Goal: Information Seeking & Learning: Learn about a topic

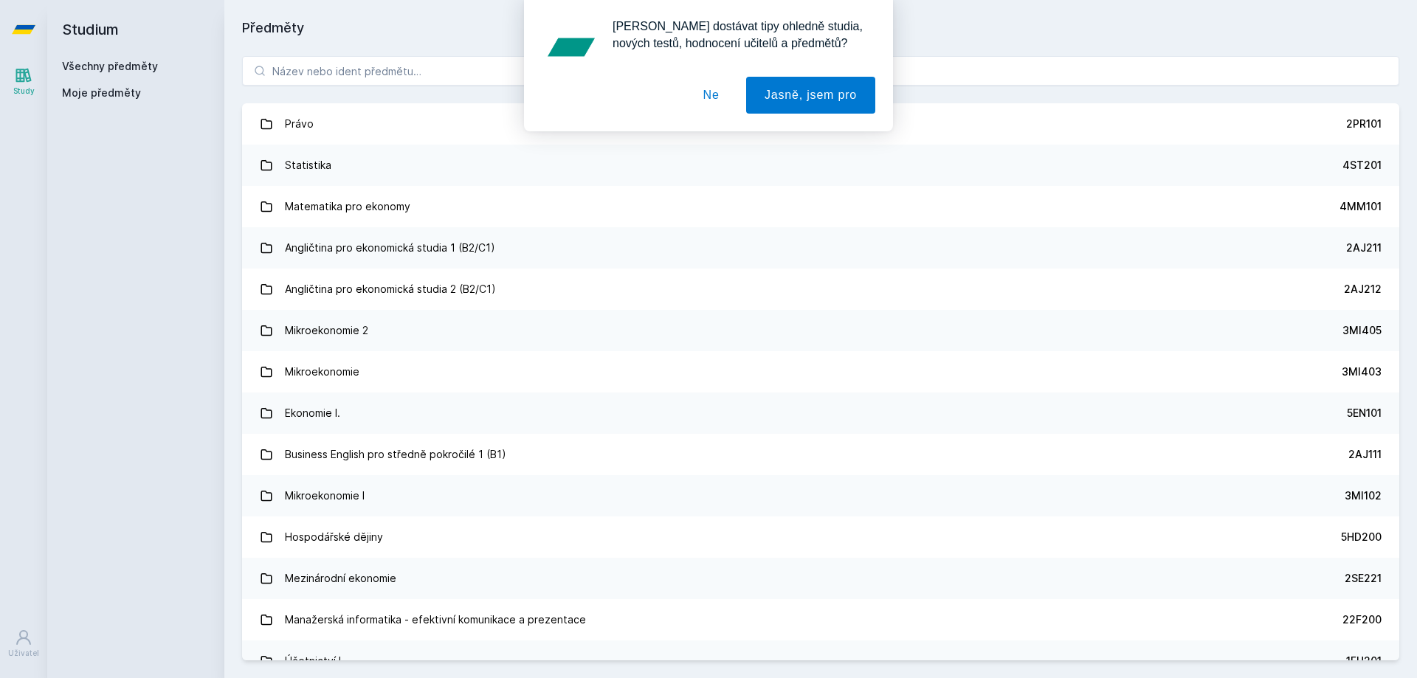
click at [473, 67] on div "[PERSON_NAME] dostávat tipy ohledně studia, nových testů, hodnocení učitelů a p…" at bounding box center [708, 65] width 1417 height 131
click at [709, 100] on button "Ne" at bounding box center [711, 95] width 53 height 37
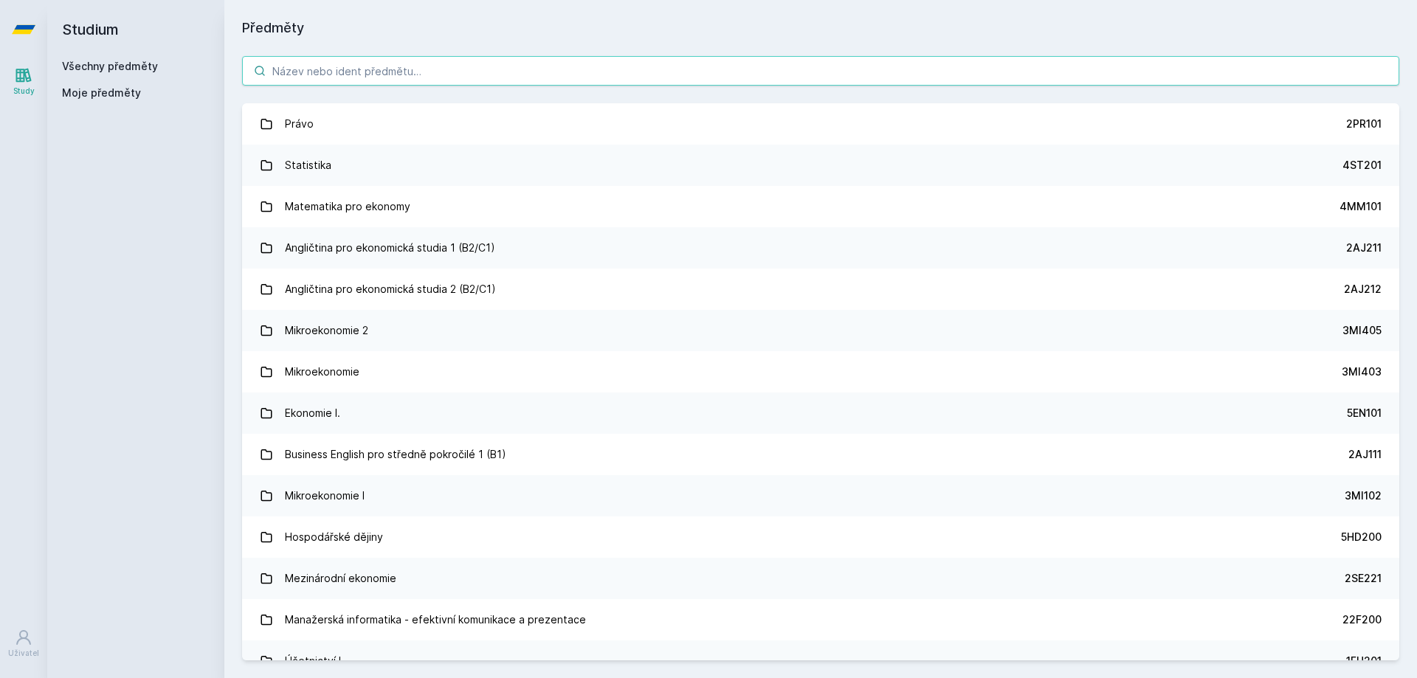
click at [444, 72] on input "search" at bounding box center [820, 71] width 1157 height 30
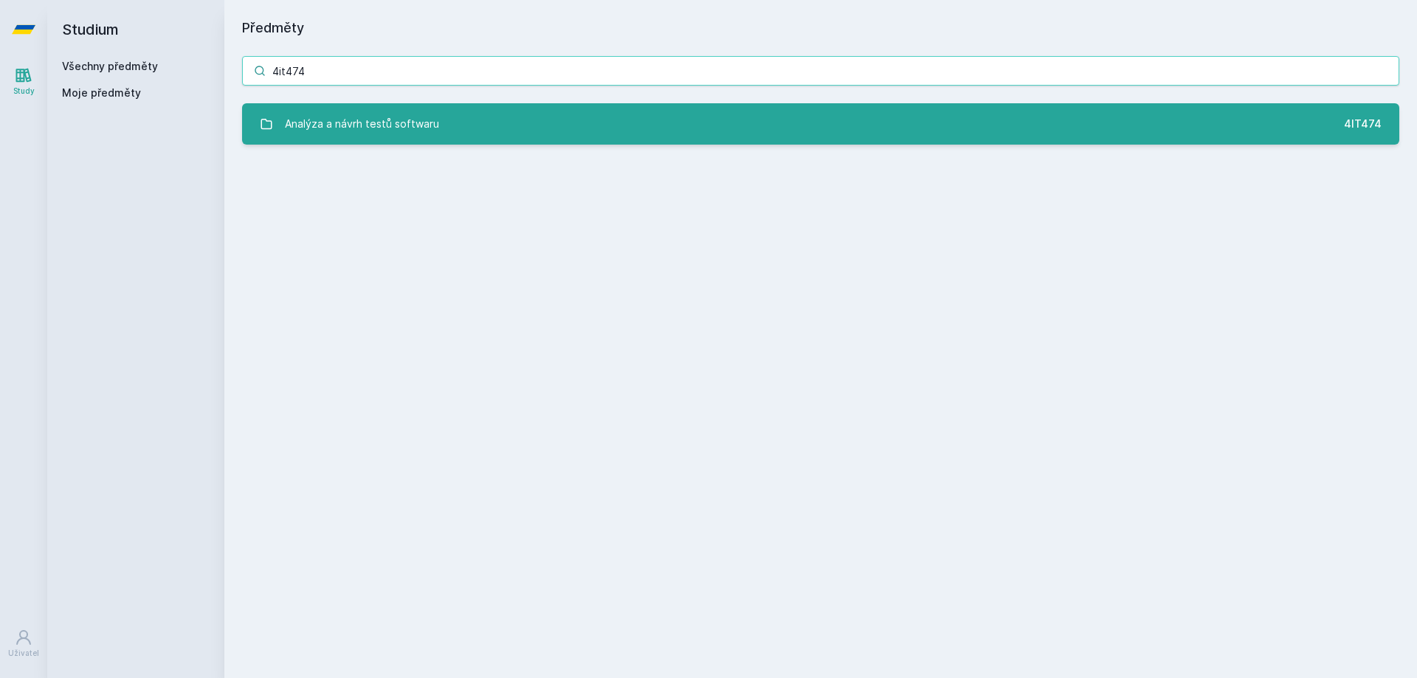
type input "4it474"
click at [443, 117] on link "Analýza a návrh testů softwaru 4IT474" at bounding box center [820, 123] width 1157 height 41
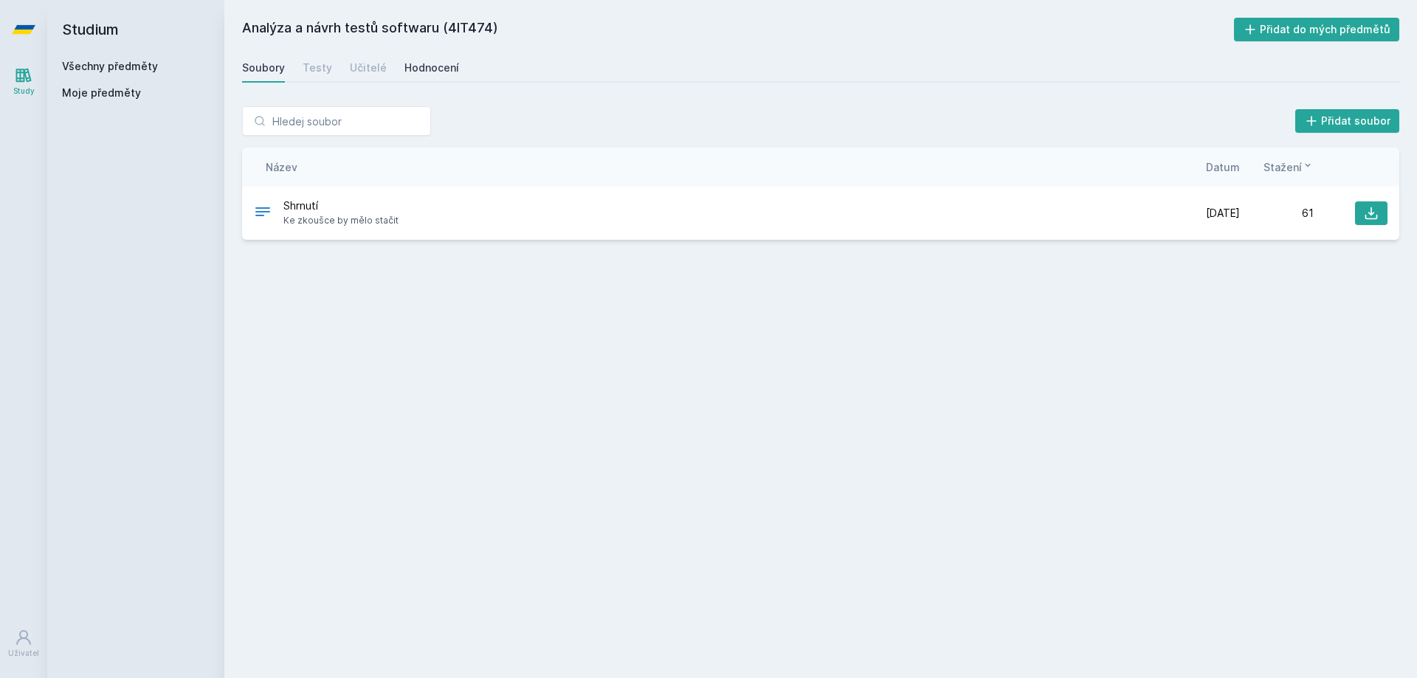
click at [433, 65] on div "Hodnocení" at bounding box center [431, 68] width 55 height 15
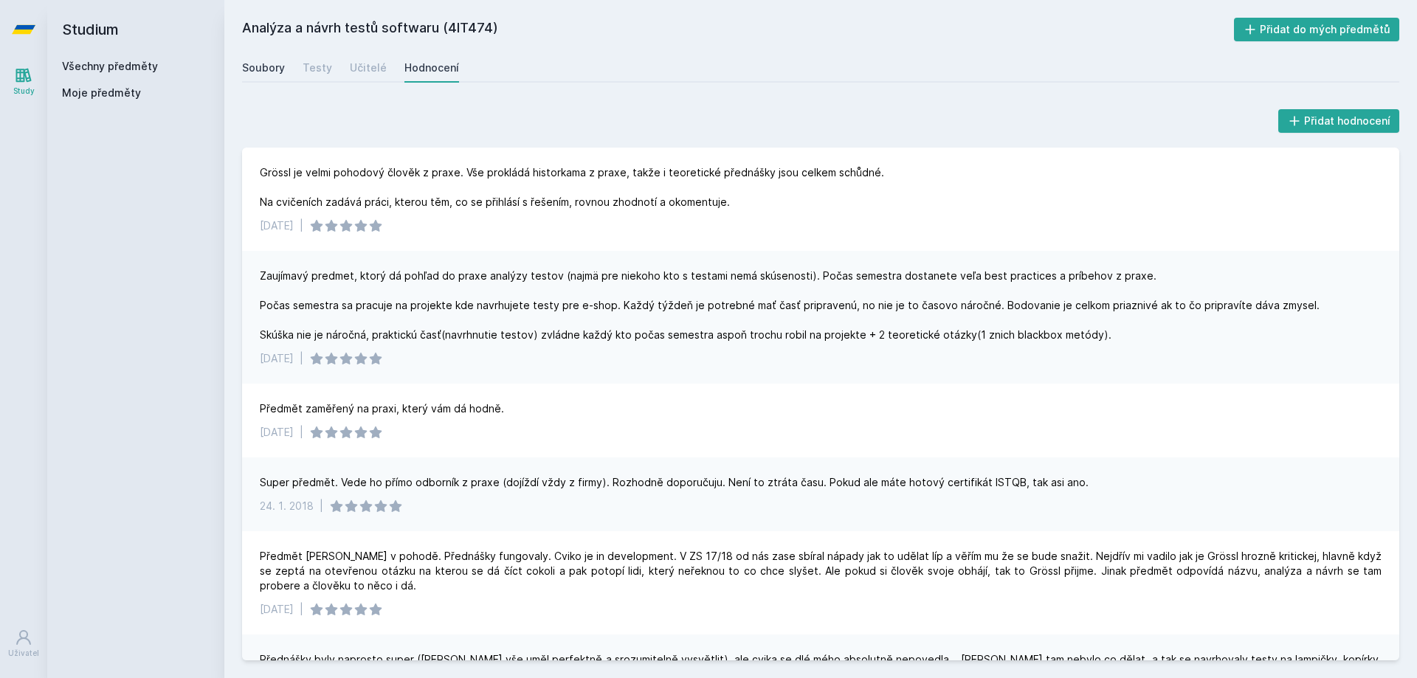
click at [259, 69] on div "Soubory" at bounding box center [263, 68] width 43 height 15
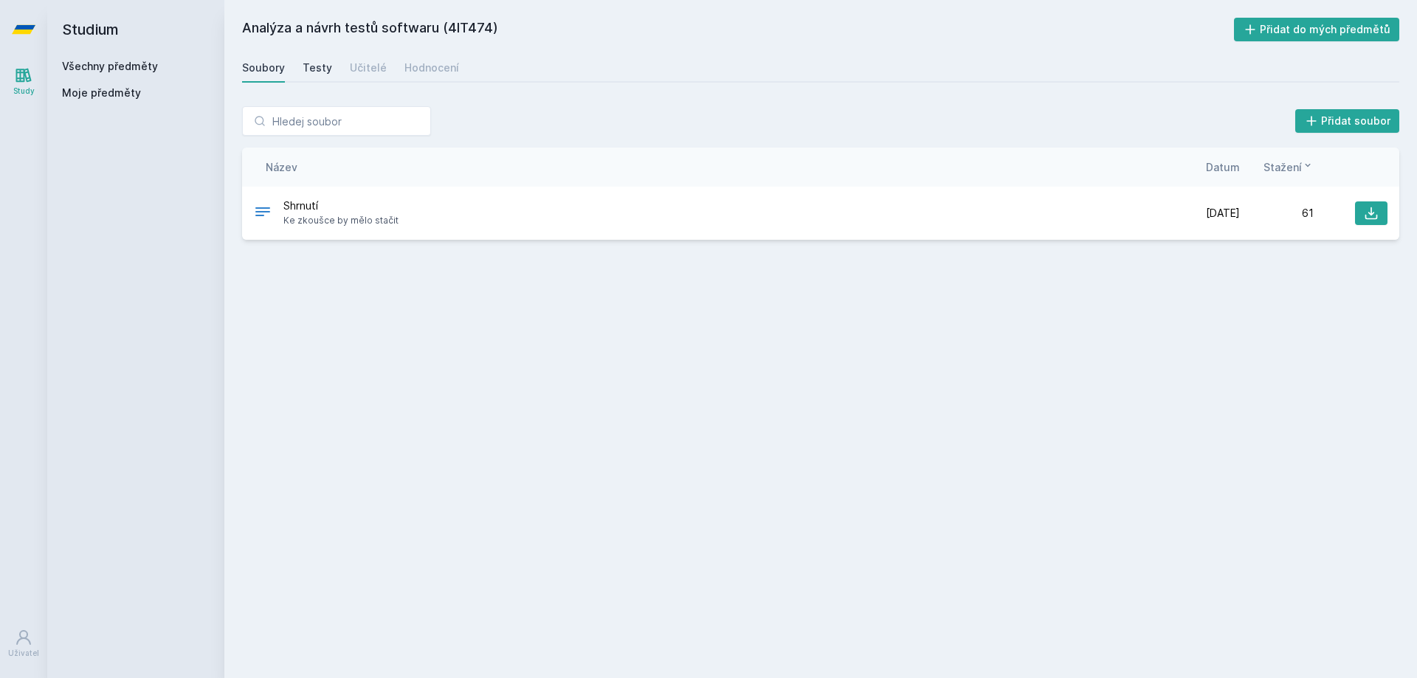
click at [303, 61] on div "Testy" at bounding box center [318, 68] width 30 height 15
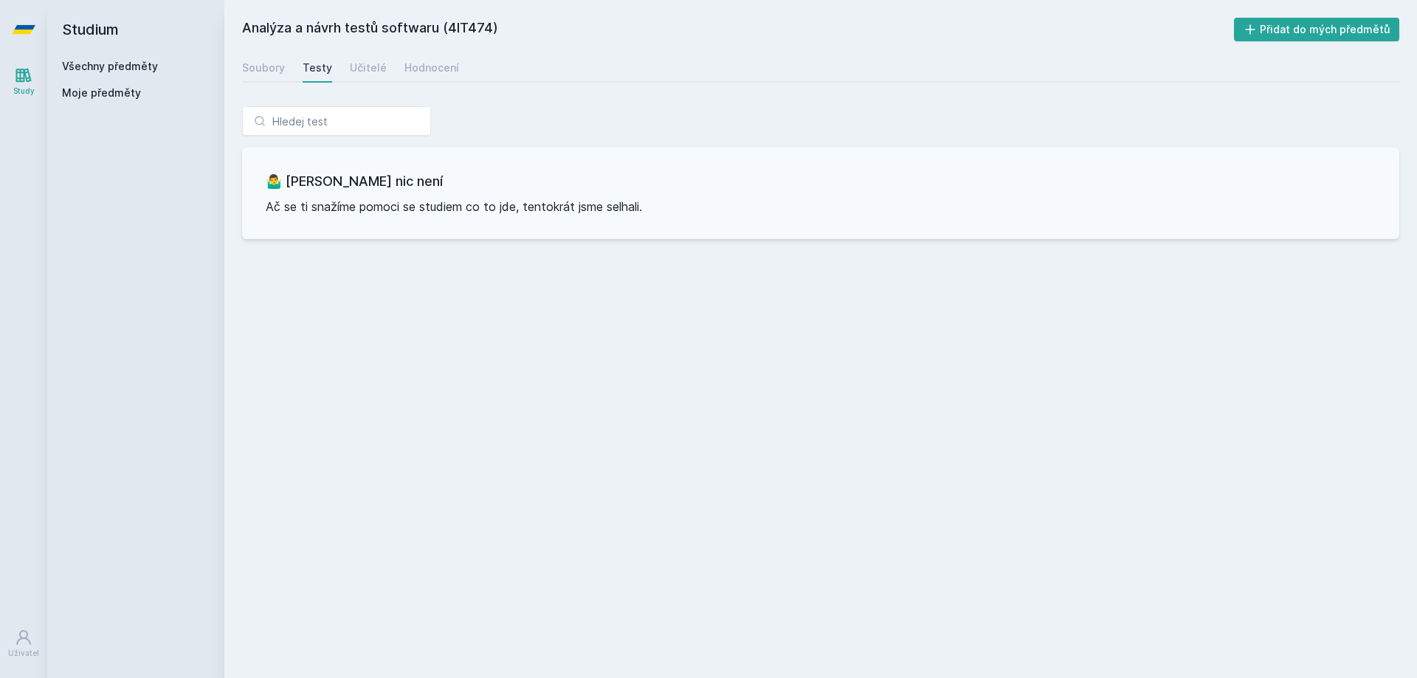
click at [393, 58] on div "Soubory Testy Učitelé Hodnocení" at bounding box center [820, 68] width 1157 height 30
click at [334, 65] on div "Soubory Testy Učitelé Hodnocení" at bounding box center [820, 68] width 1157 height 30
click at [369, 70] on div "Učitelé" at bounding box center [368, 68] width 37 height 15
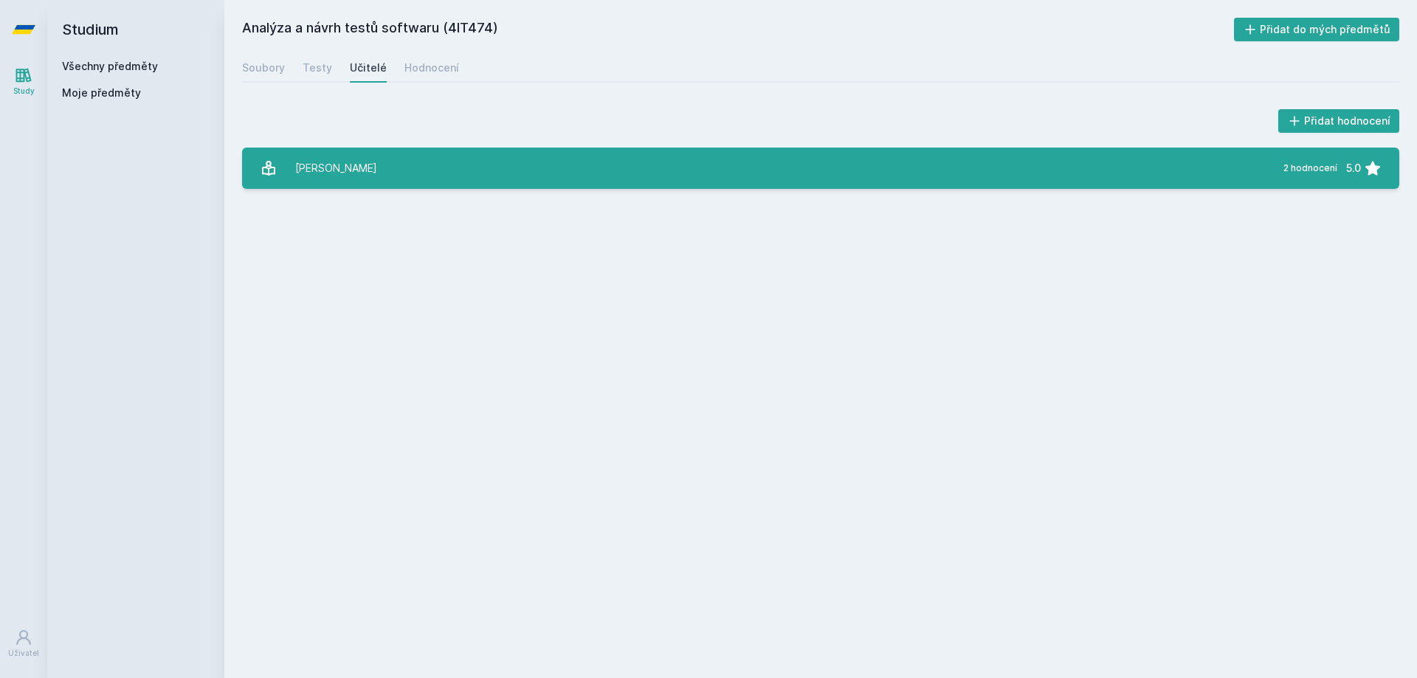
click at [368, 163] on link "[PERSON_NAME] 2 hodnocení 5.0" at bounding box center [820, 168] width 1157 height 41
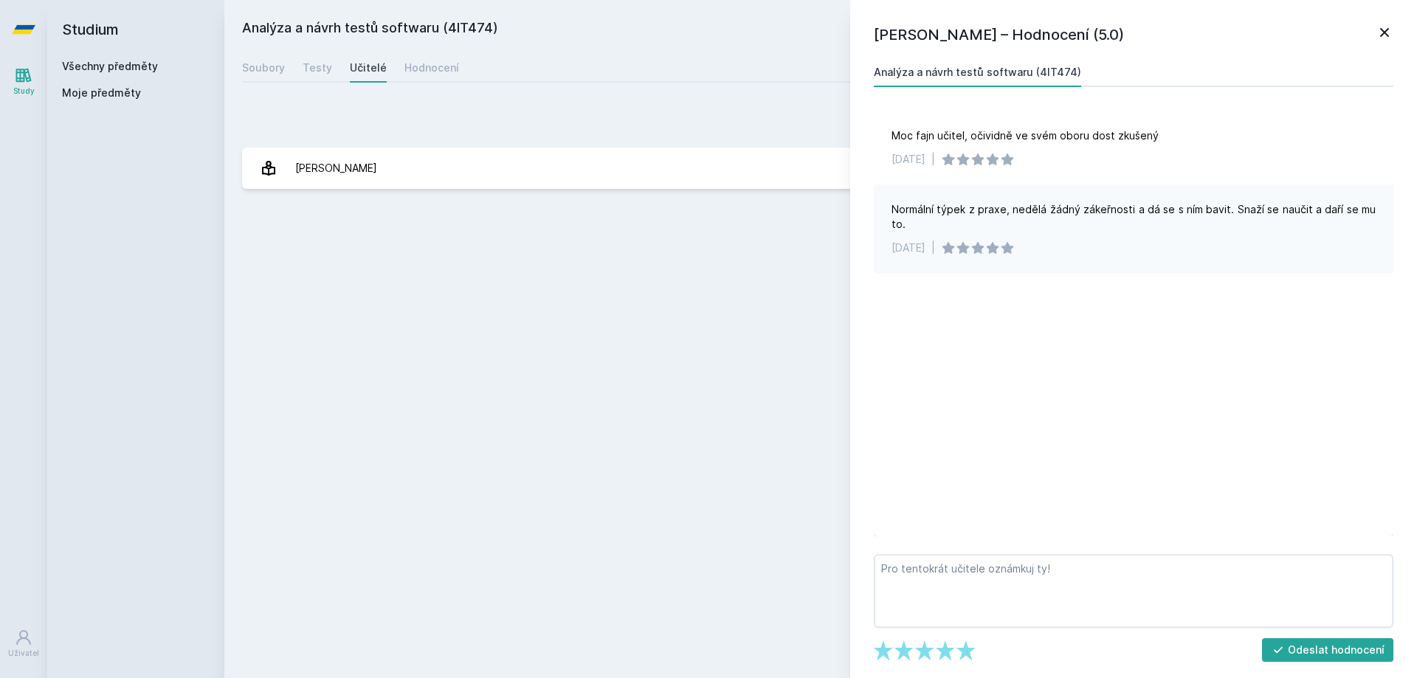
click at [1385, 32] on icon at bounding box center [1384, 32] width 9 height 9
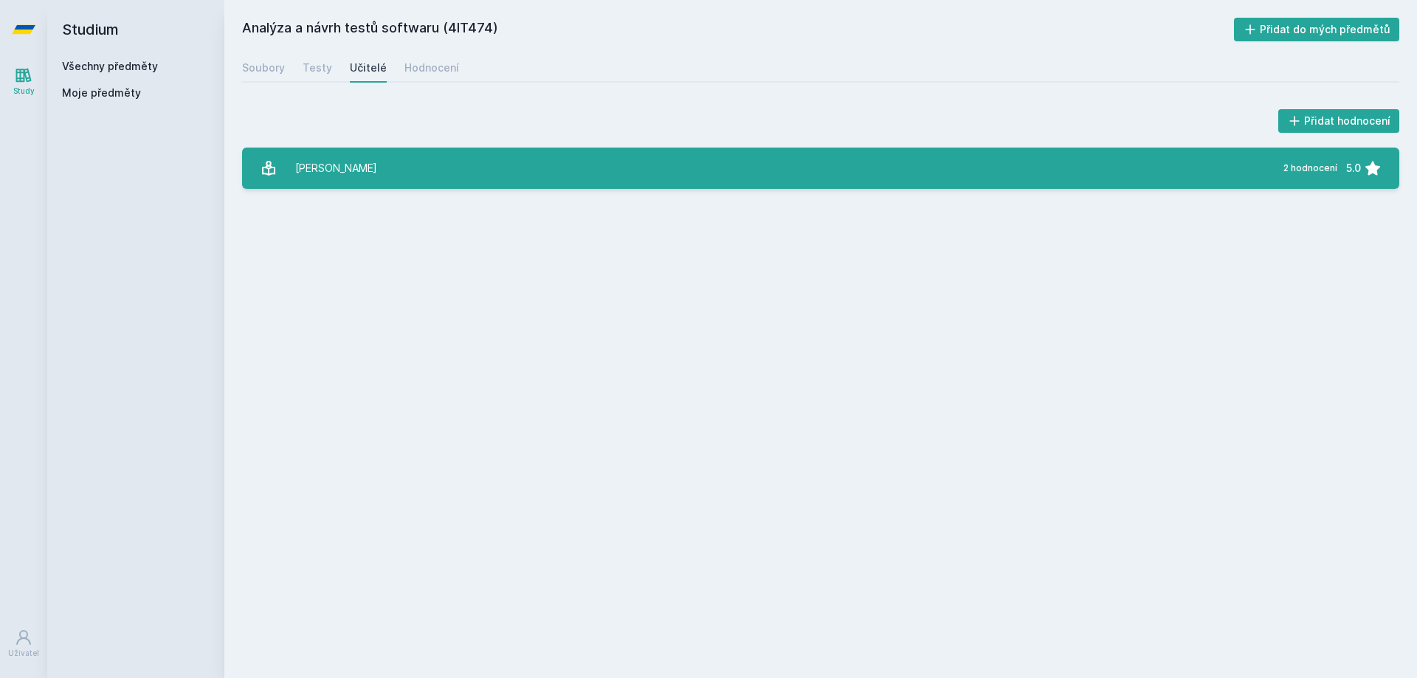
click at [397, 166] on link "[PERSON_NAME] 2 hodnocení 5.0" at bounding box center [820, 168] width 1157 height 41
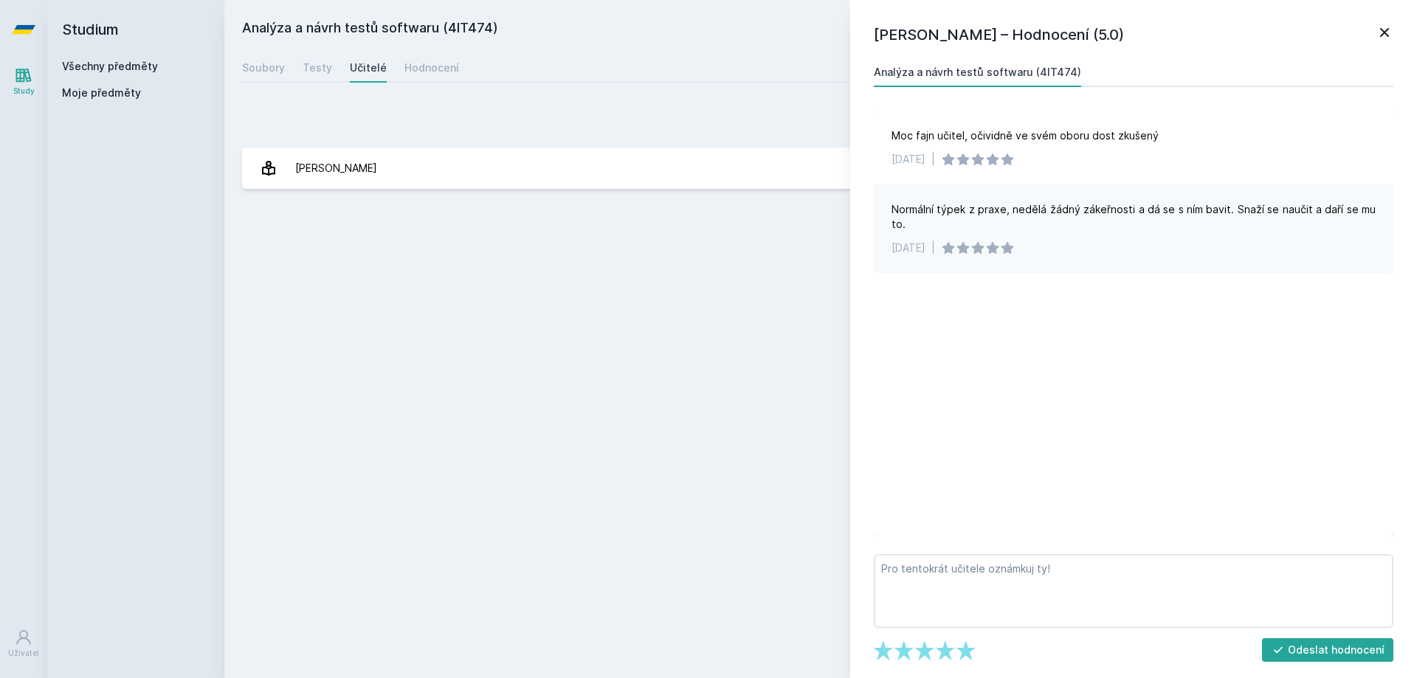
click at [111, 64] on link "Všechny předměty" at bounding box center [110, 66] width 96 height 13
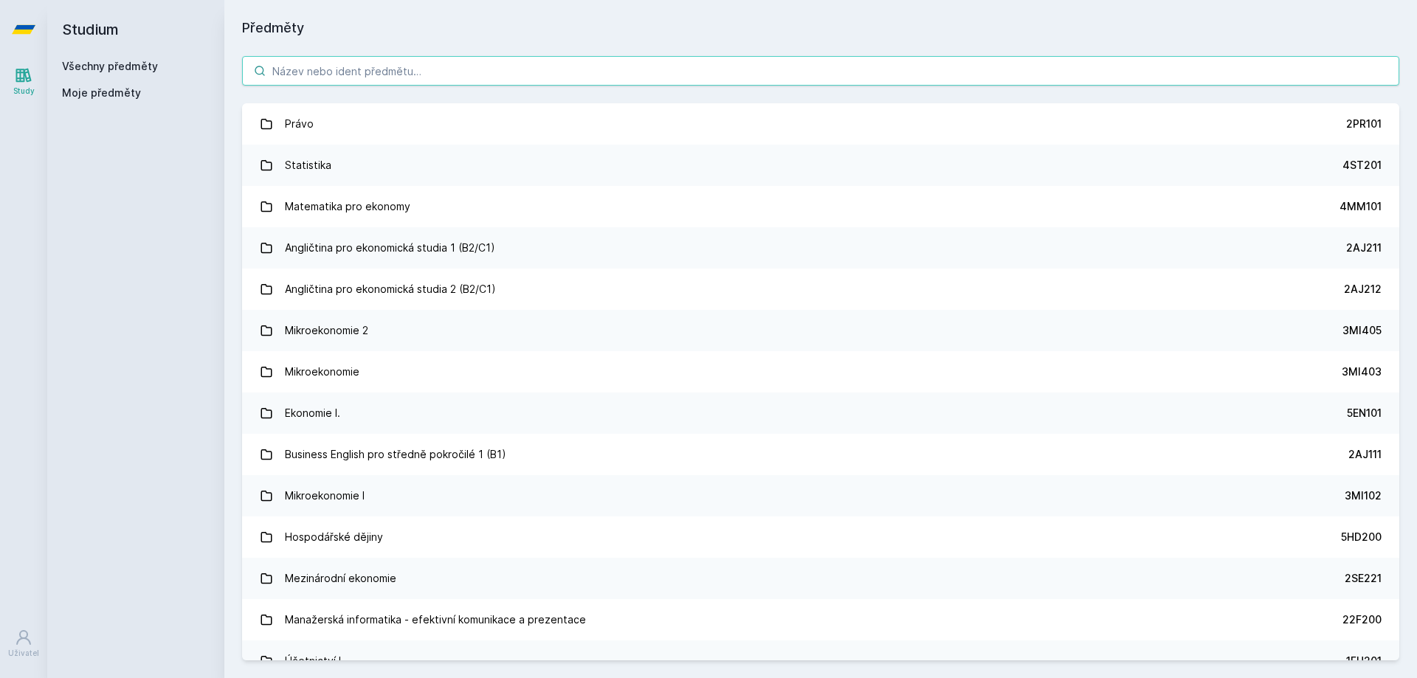
click at [353, 84] on input "search" at bounding box center [820, 71] width 1157 height 30
paste input "4SA317"
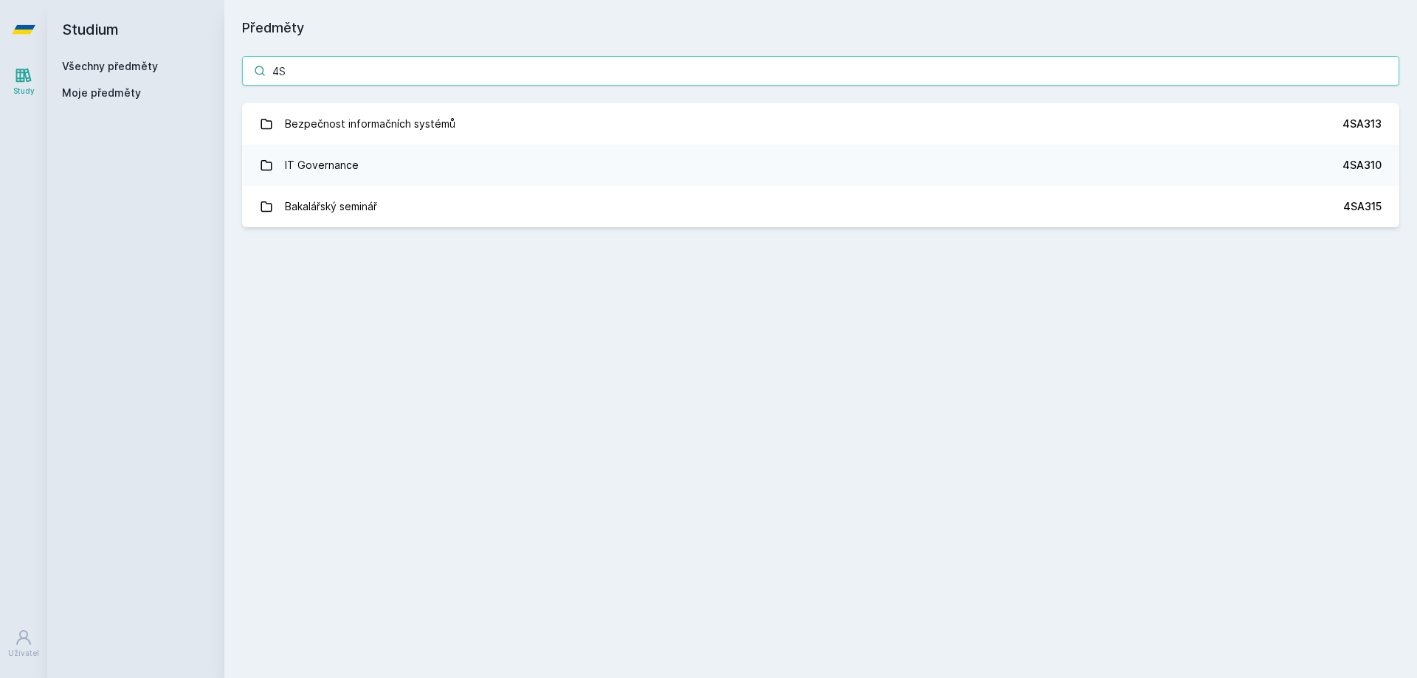
type input "4"
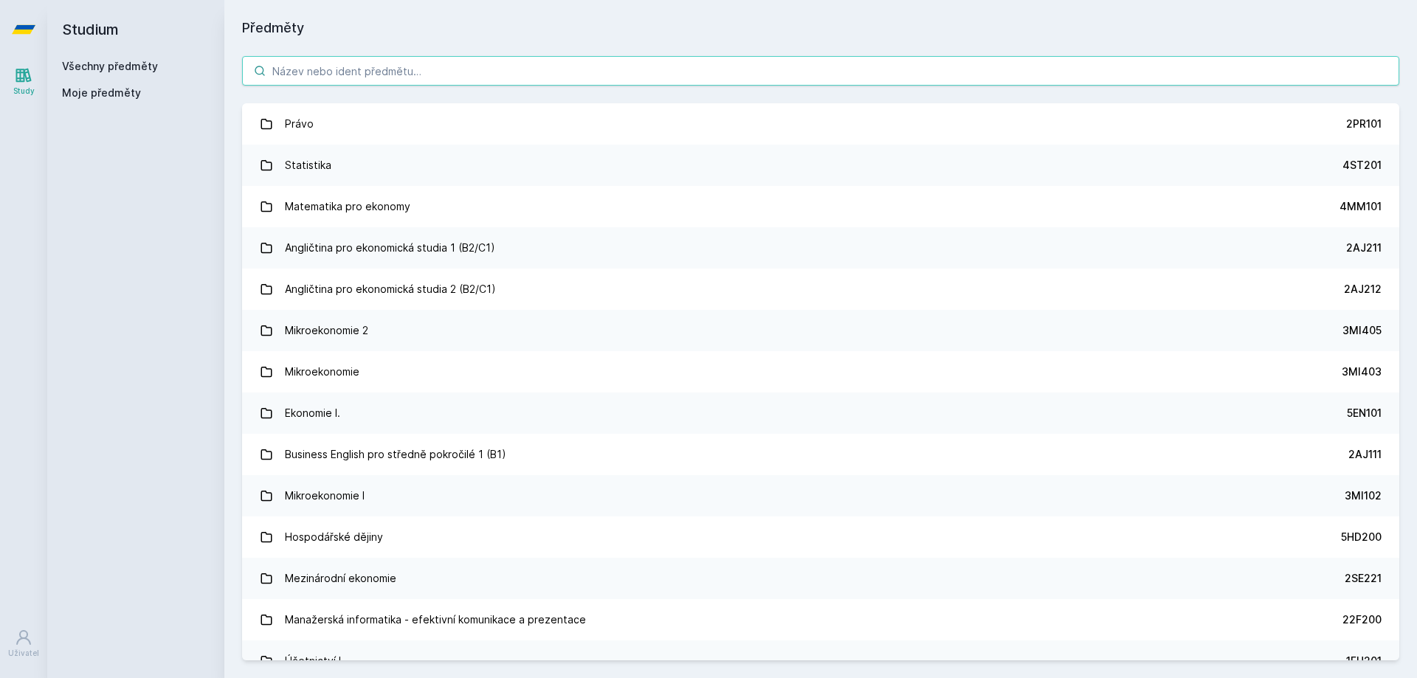
click at [367, 63] on input "search" at bounding box center [820, 71] width 1157 height 30
paste input "4SA550"
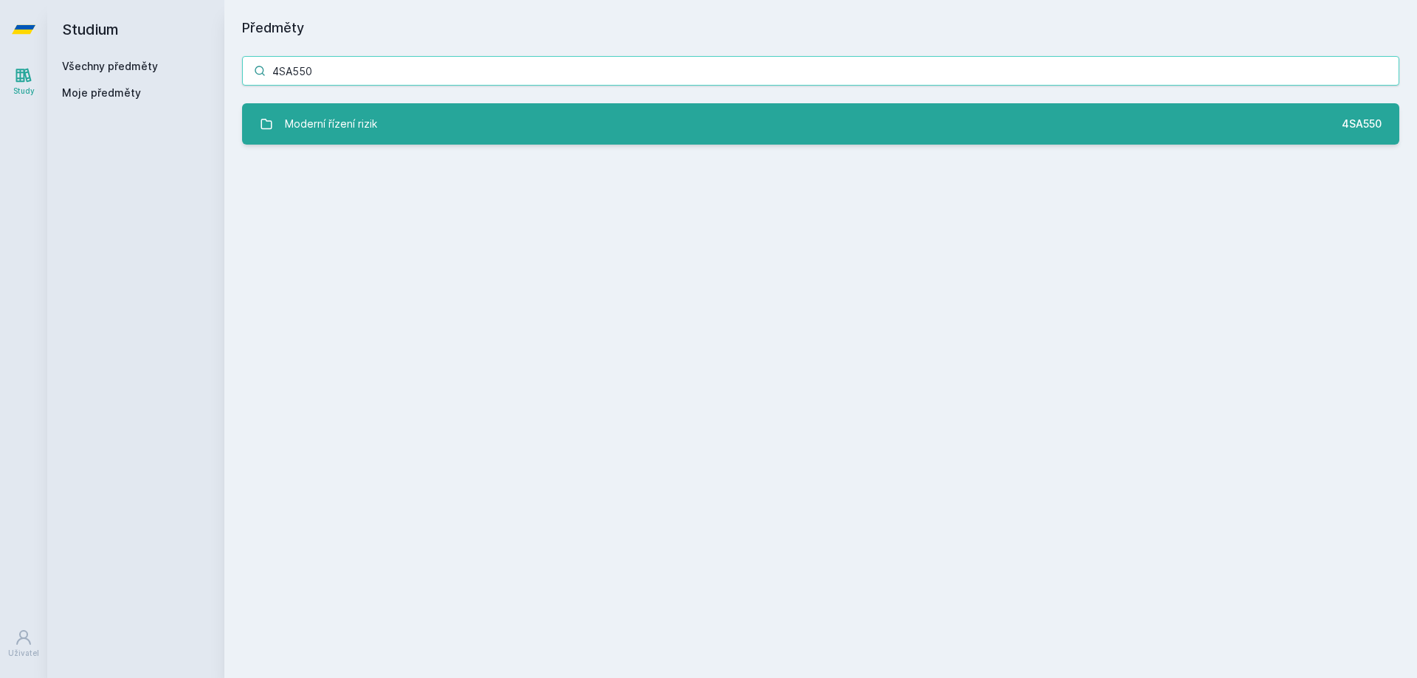
type input "4SA550"
click at [376, 125] on div "Moderní řízení rizik" at bounding box center [331, 124] width 92 height 30
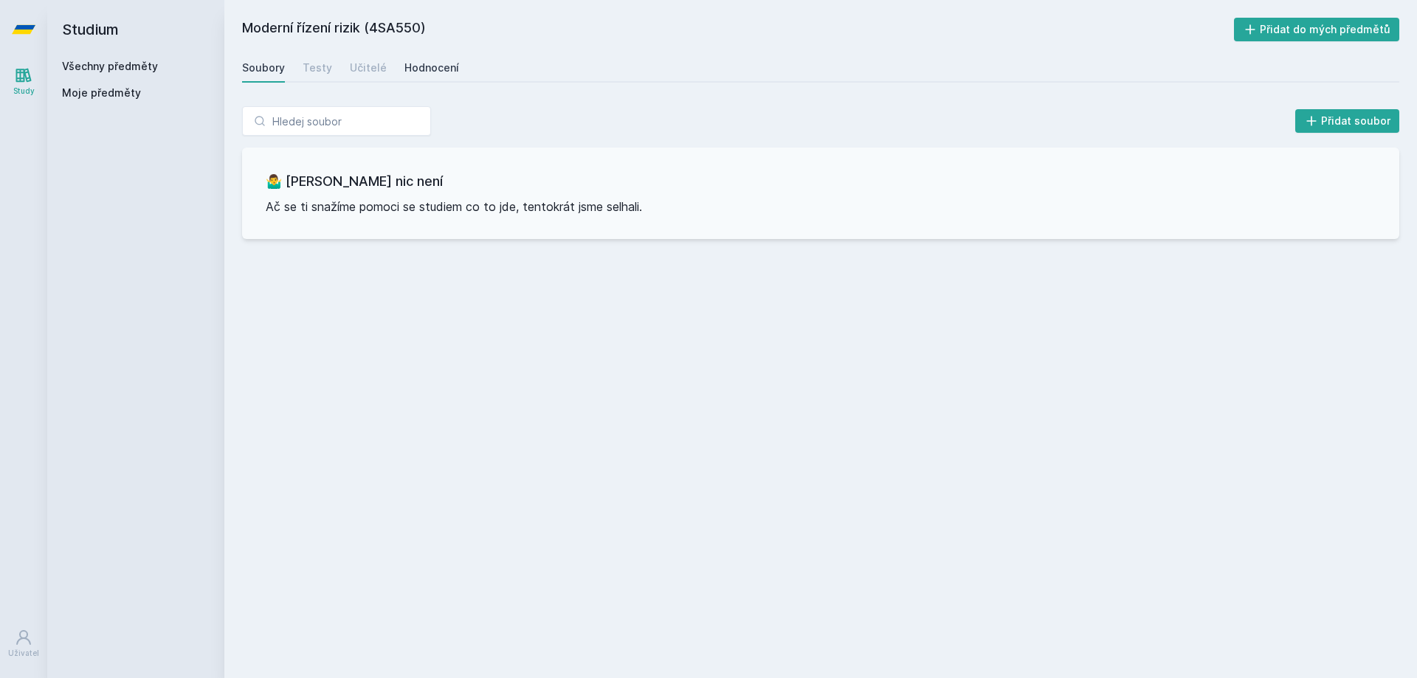
click at [439, 57] on link "Hodnocení" at bounding box center [431, 68] width 55 height 30
click at [359, 72] on div "Učitelé" at bounding box center [368, 68] width 37 height 15
click at [312, 77] on link "Testy" at bounding box center [318, 68] width 30 height 30
click at [258, 66] on div "Soubory" at bounding box center [263, 68] width 43 height 15
click at [94, 72] on div "Všechny předměty" at bounding box center [136, 66] width 148 height 15
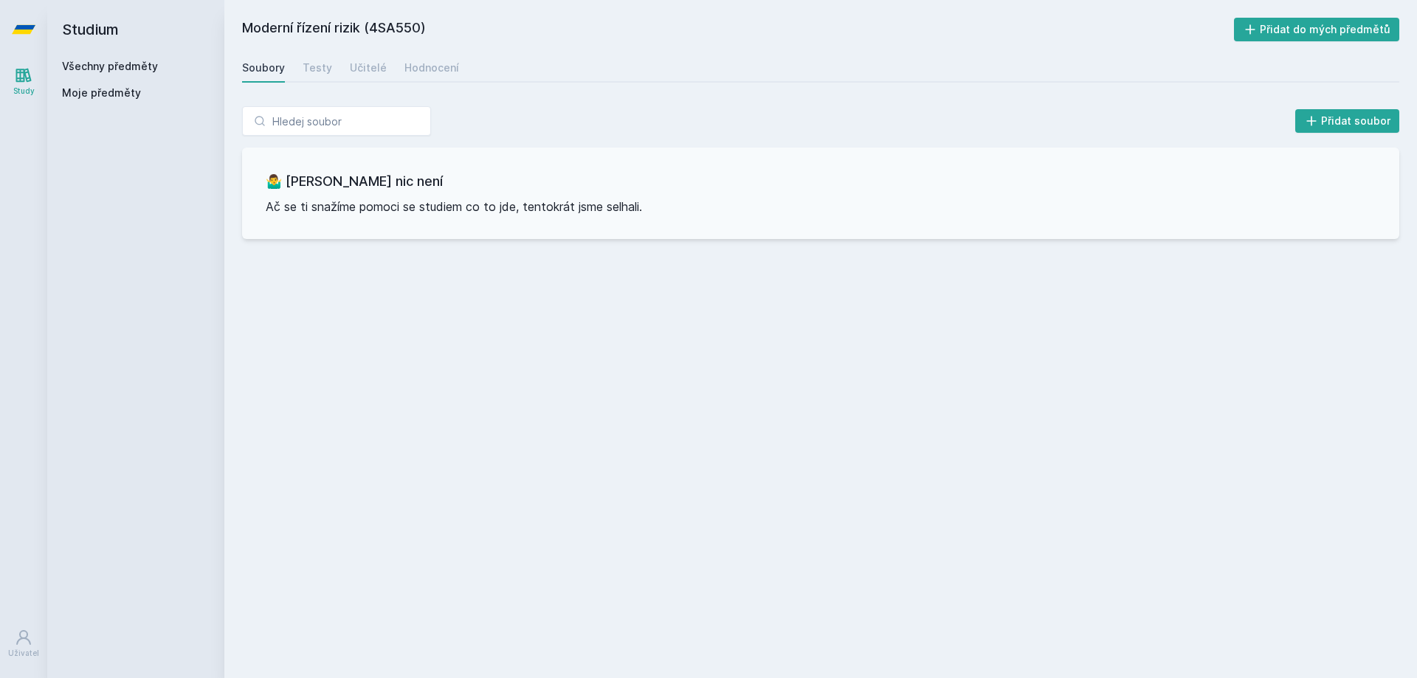
click at [94, 72] on link "Všechny předměty" at bounding box center [110, 66] width 96 height 13
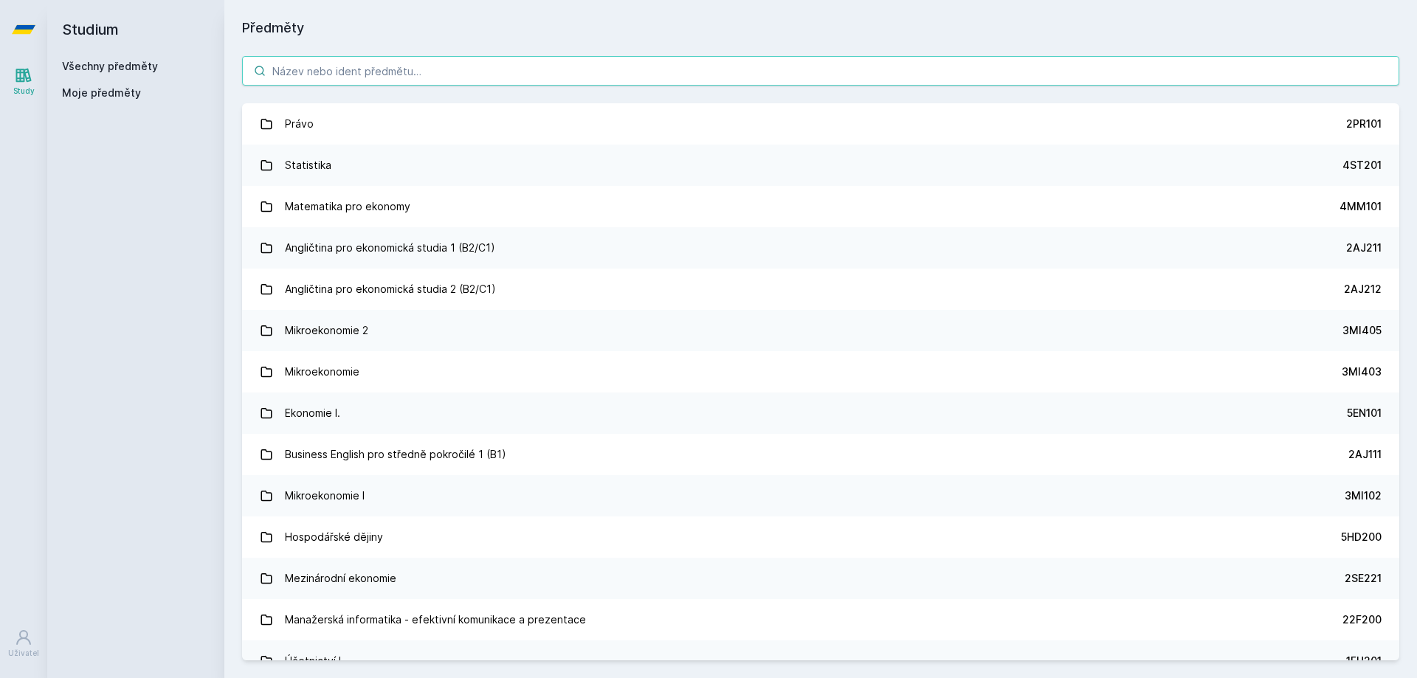
click at [328, 82] on input "search" at bounding box center [820, 71] width 1157 height 30
paste input "4SA617"
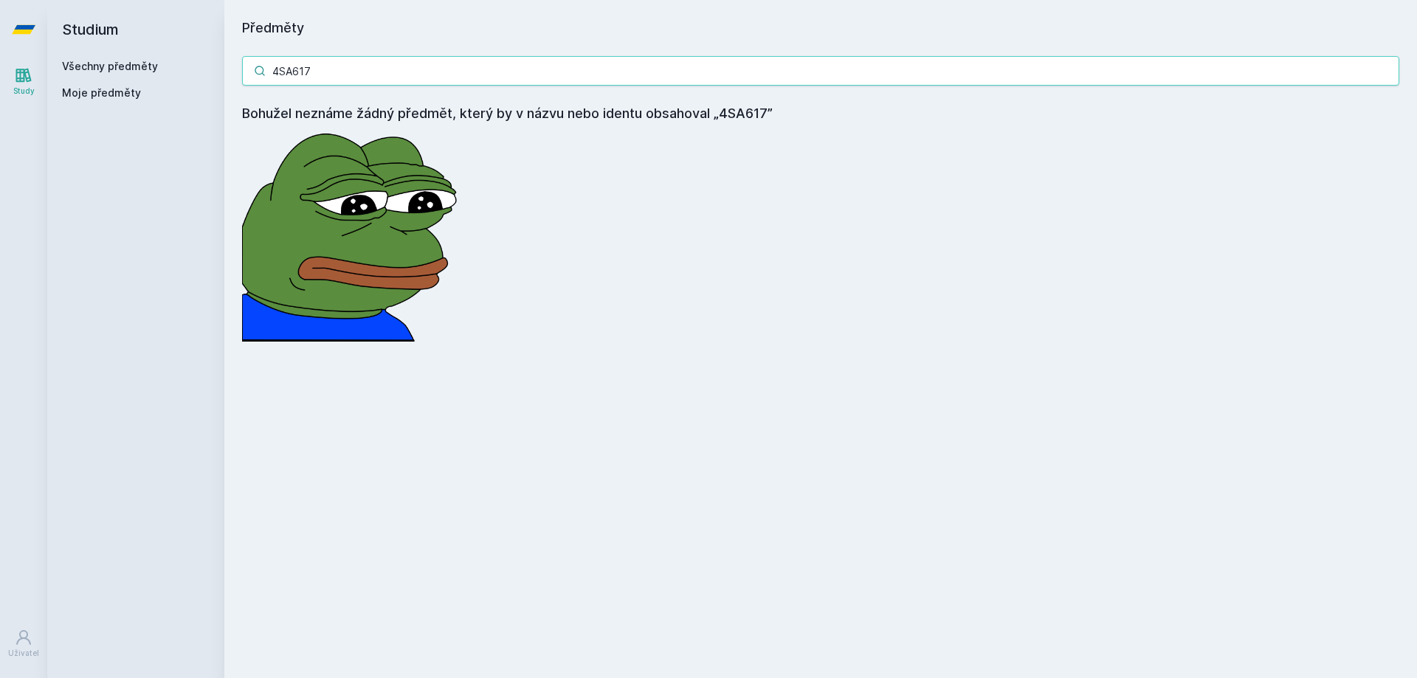
type input "4SA617"
